Goal: Find contact information: Obtain details needed to contact an individual or organization

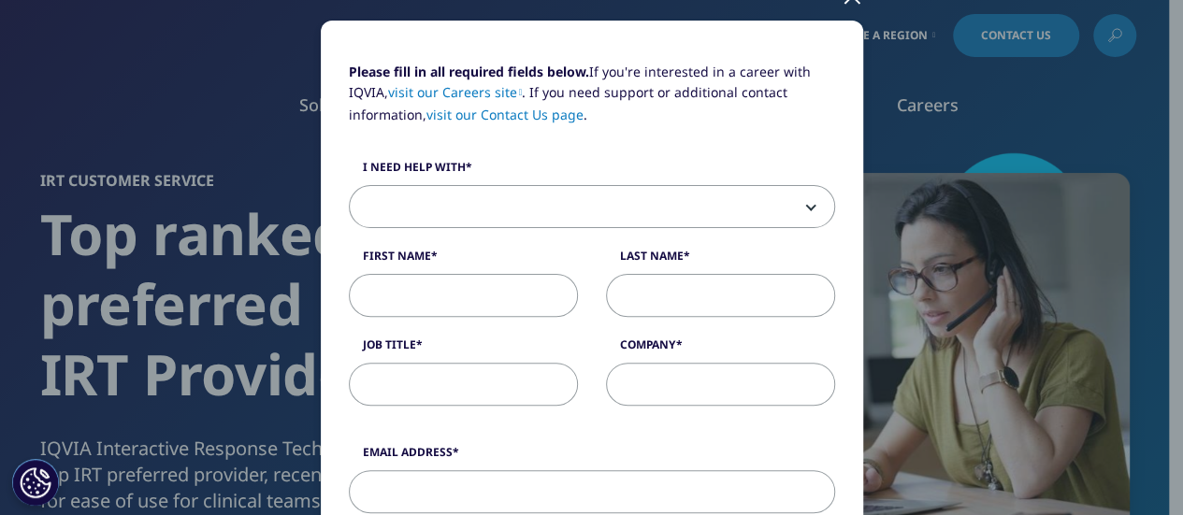
scroll to position [153, 0]
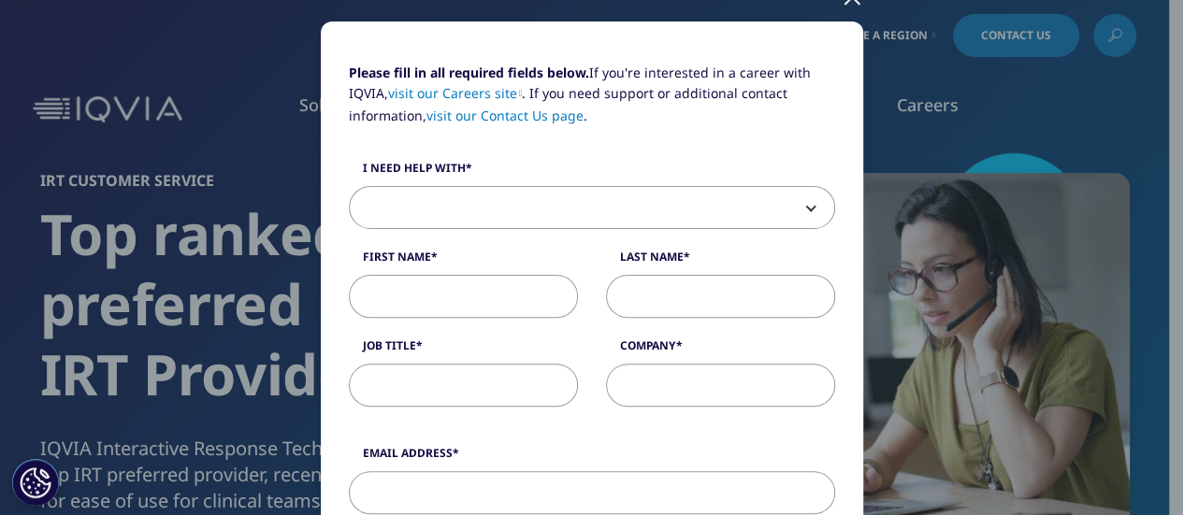
click at [528, 116] on link "visit our Contact Us page" at bounding box center [505, 116] width 157 height 18
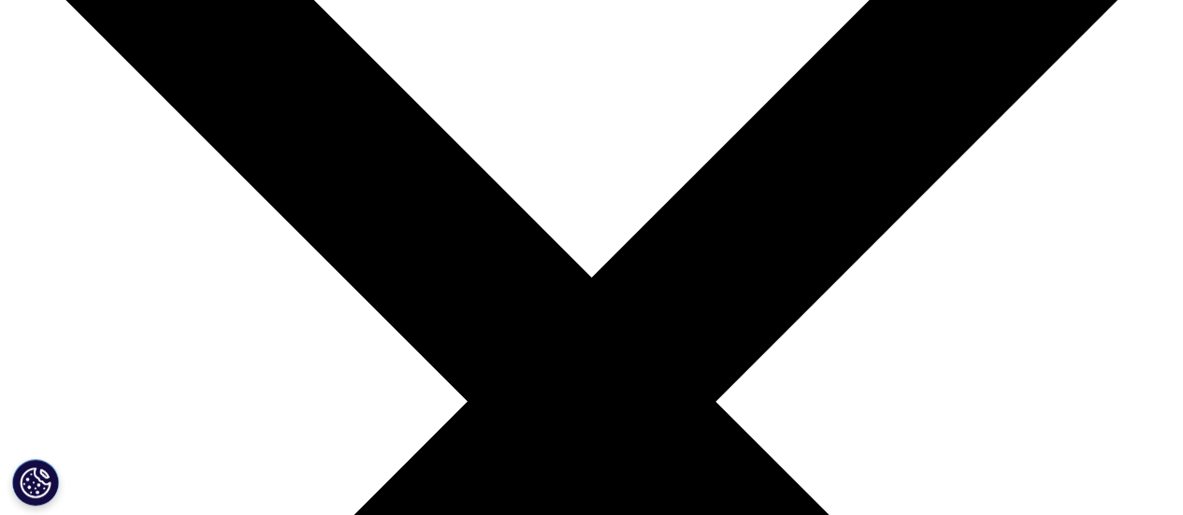
scroll to position [196, 0]
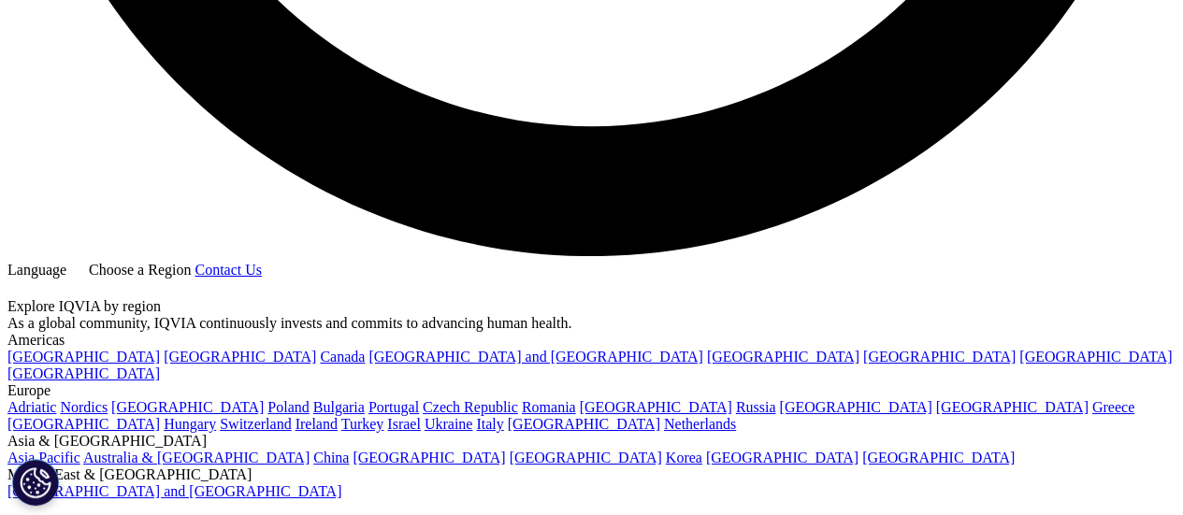
scroll to position [3265, 0]
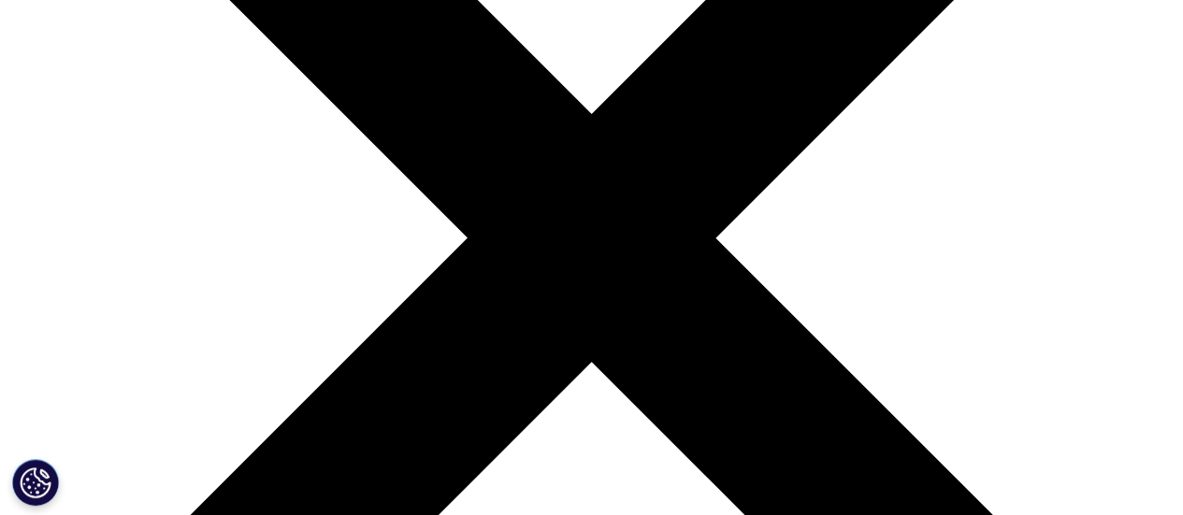
scroll to position [342, 0]
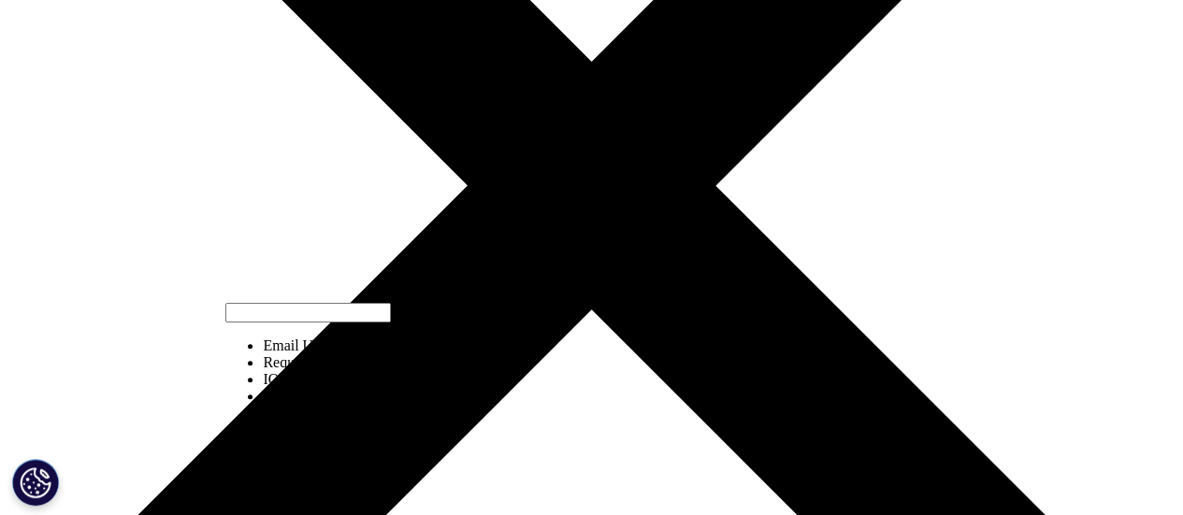
scroll to position [425, 0]
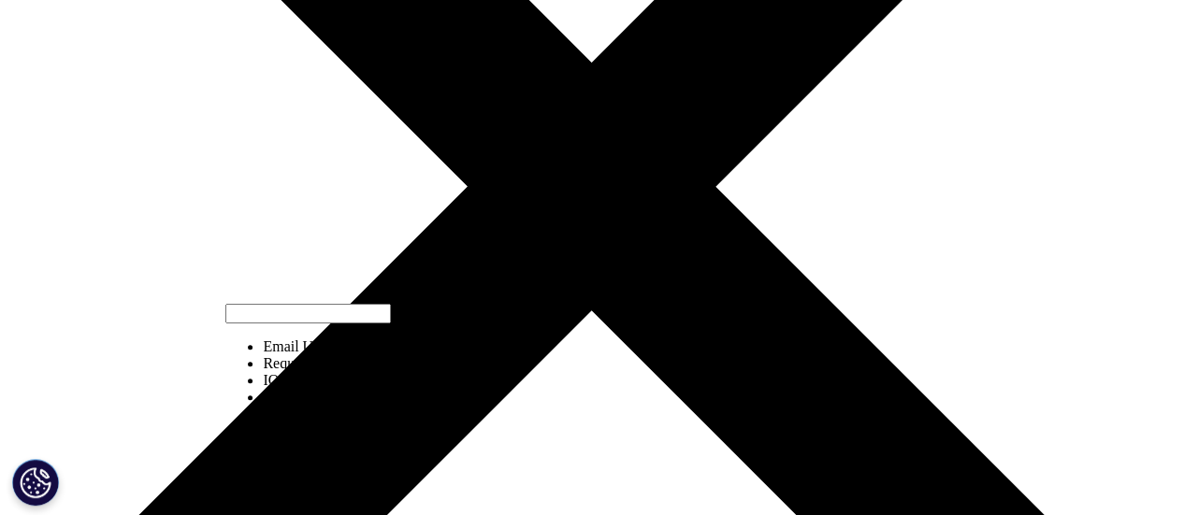
select select "https://www.iqvia.com/contact/media"
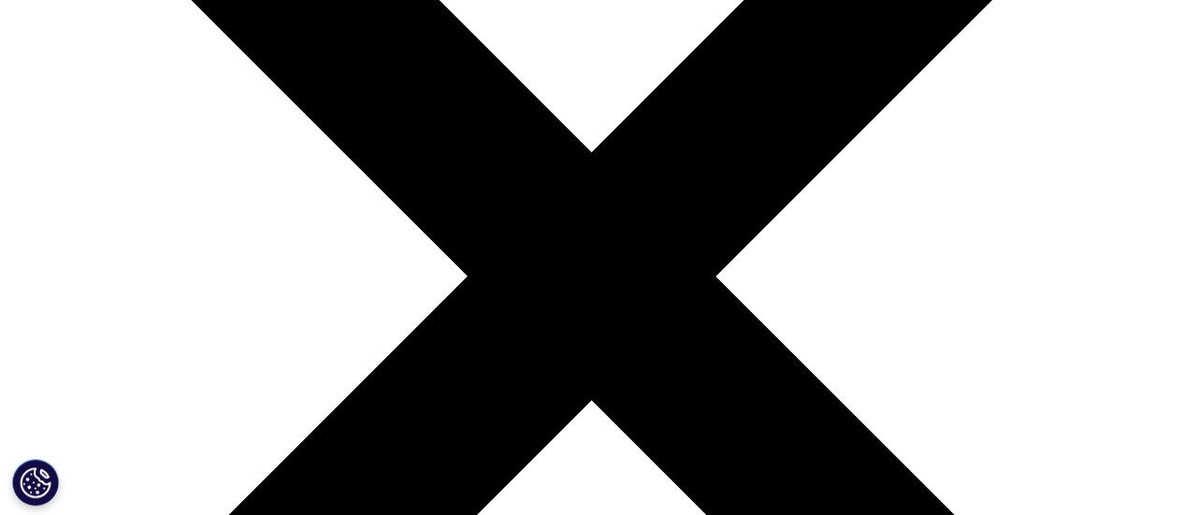
scroll to position [336, 0]
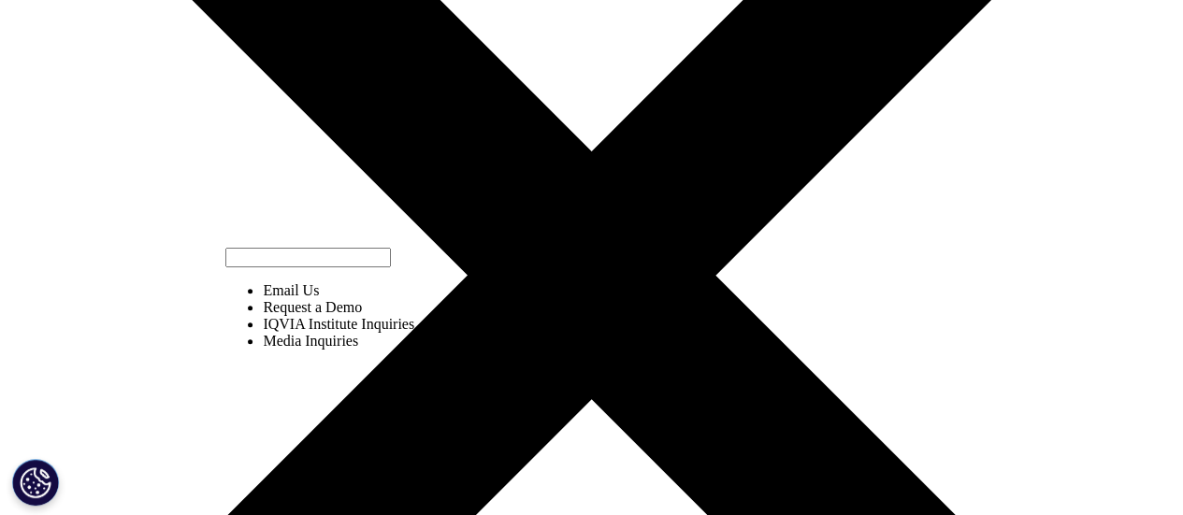
select select "https://www.iqvia.com/contact/rfp"
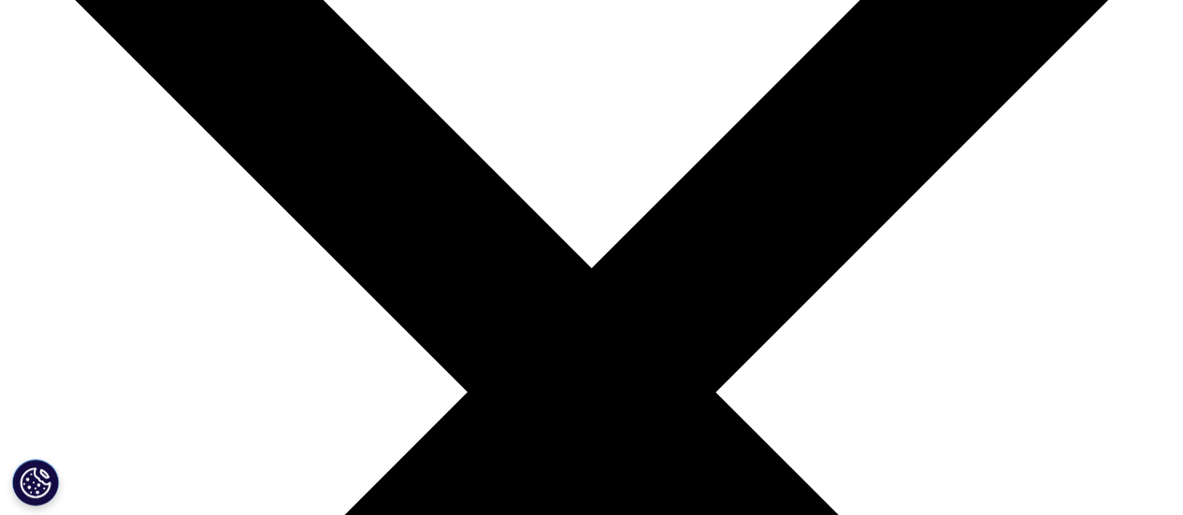
scroll to position [220, 0]
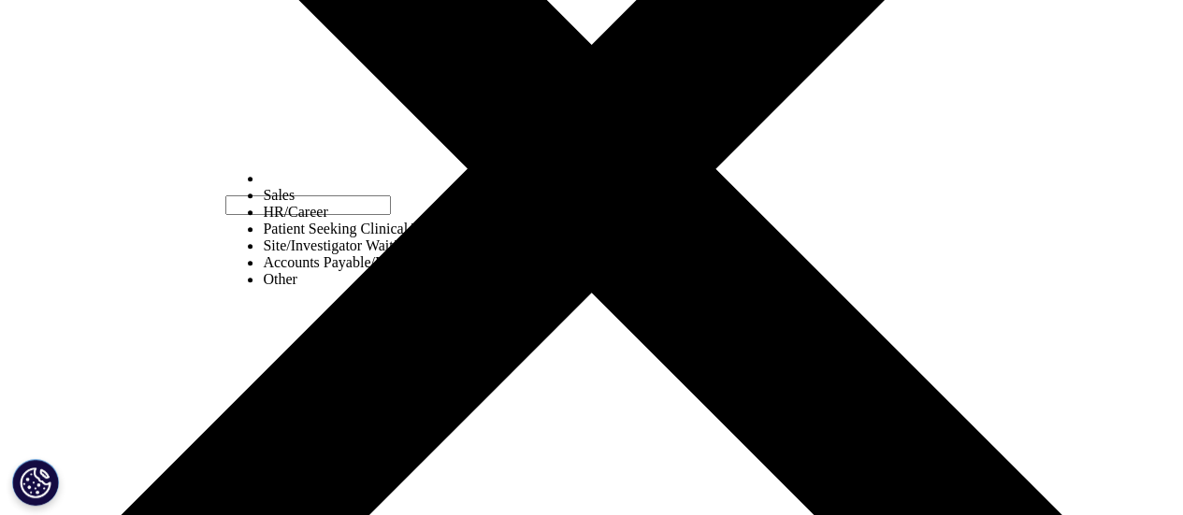
scroll to position [471, 0]
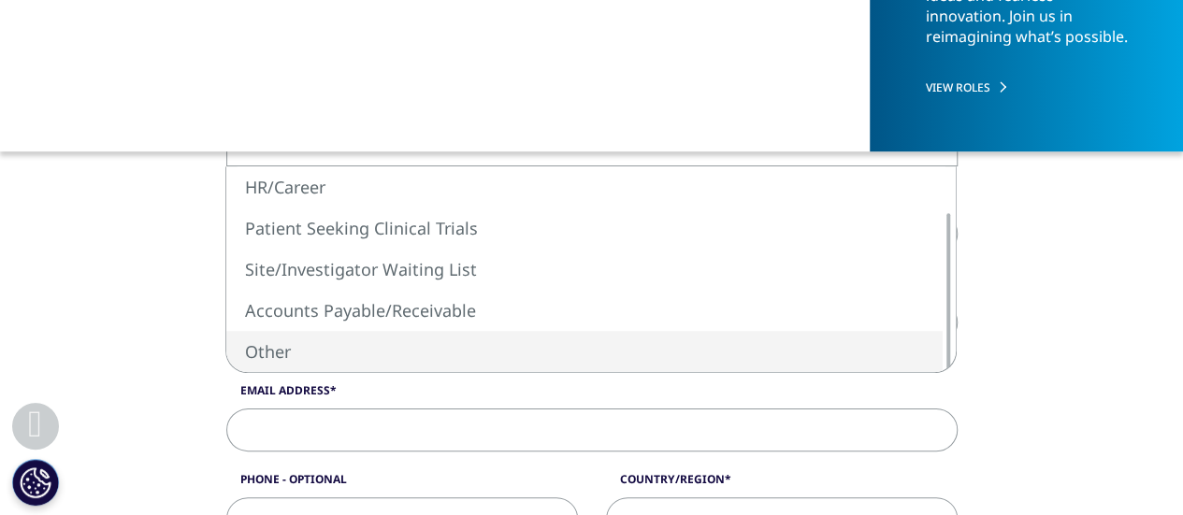
select select "Other"
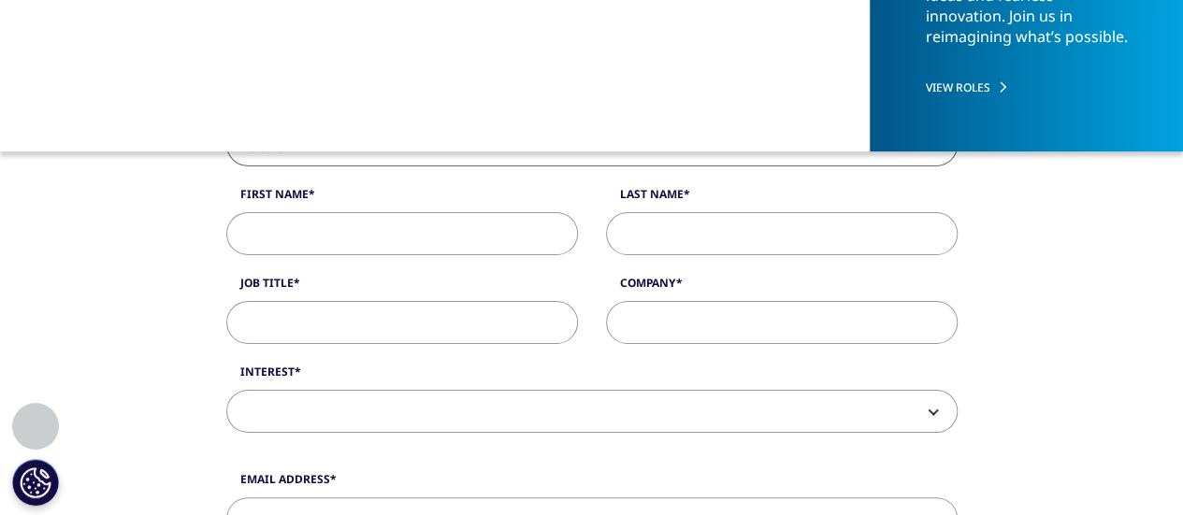
scroll to position [434, 0]
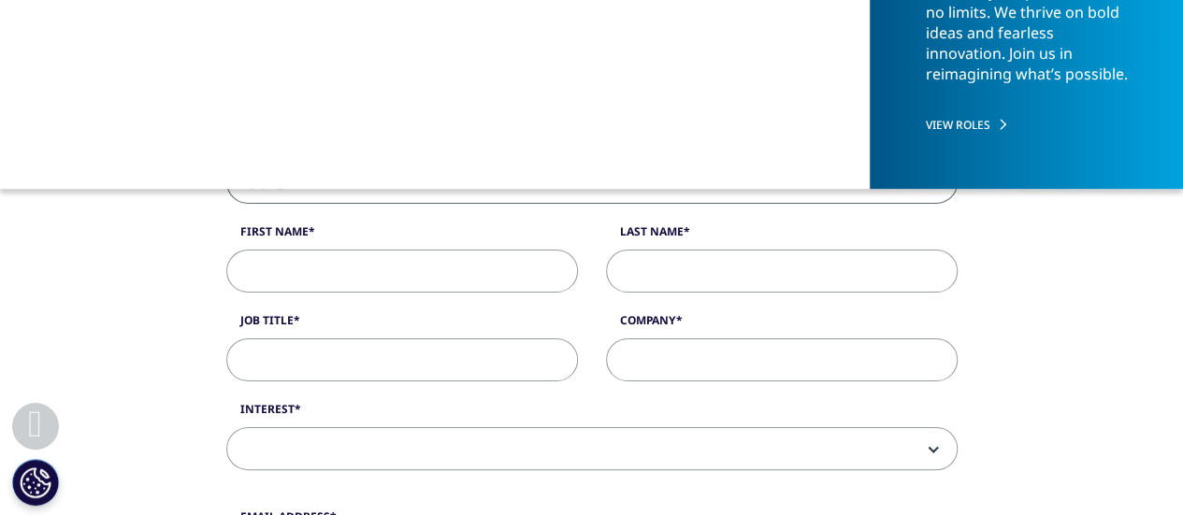
click at [312, 469] on span at bounding box center [592, 449] width 730 height 43
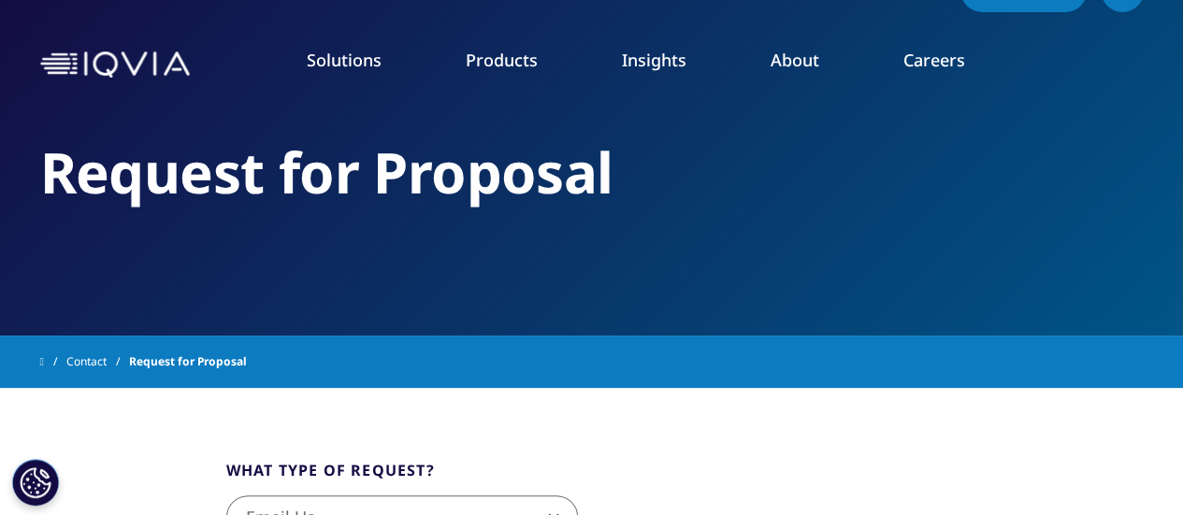
scroll to position [0, 0]
